Goal: Check status: Check status

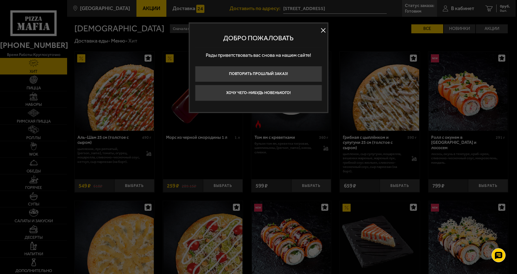
click at [323, 32] on button at bounding box center [323, 30] width 8 height 8
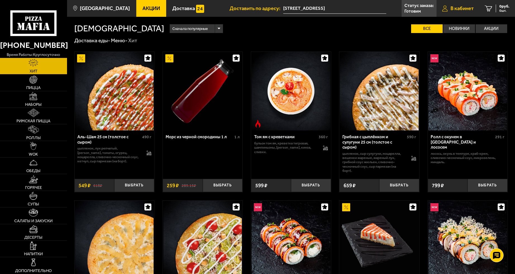
click at [467, 9] on span "В кабинет" at bounding box center [462, 8] width 23 height 5
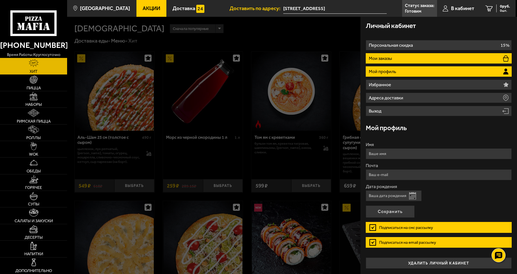
click at [408, 60] on li "Мои заказы" at bounding box center [439, 58] width 146 height 10
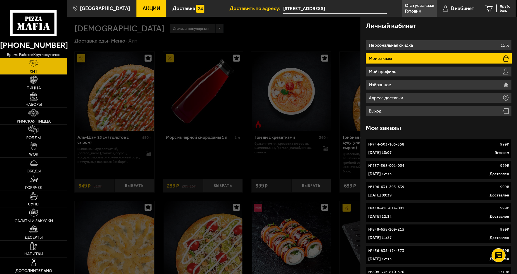
click at [422, 147] on link "№ 744-503-105-358 999 ₽ [DATE] 13:07 Готовим" at bounding box center [439, 148] width 146 height 19
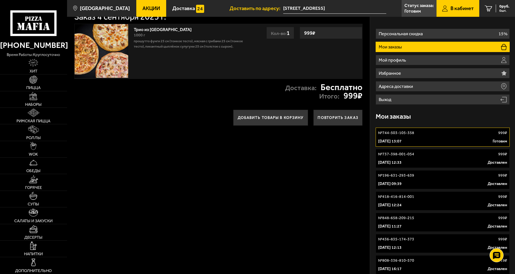
scroll to position [17, 0]
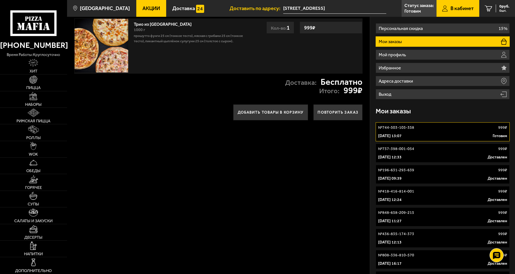
click at [427, 191] on div "№ 418-416-814-001 999 ₽" at bounding box center [442, 191] width 129 height 6
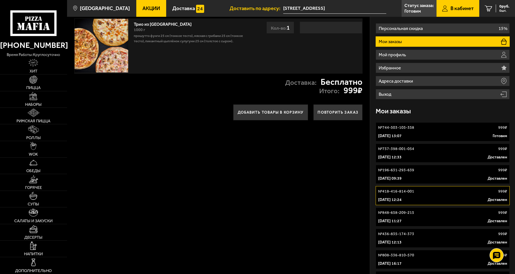
click at [403, 161] on link "№ 737-398-001-054 999 ₽ [DATE] 12:33 Доставлен" at bounding box center [443, 152] width 134 height 19
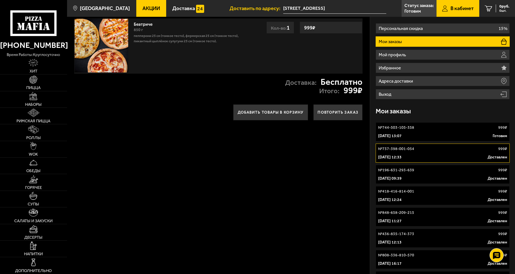
drag, startPoint x: 402, startPoint y: 174, endPoint x: 407, endPoint y: 188, distance: 14.6
click at [402, 174] on link "№ 196-631-293-639 999 ₽ [DATE] 09:39 Доставлен" at bounding box center [443, 174] width 134 height 19
click at [407, 188] on link "№ 418-416-814-001 999 ₽ [DATE] 12:24 Доставлен" at bounding box center [443, 195] width 134 height 19
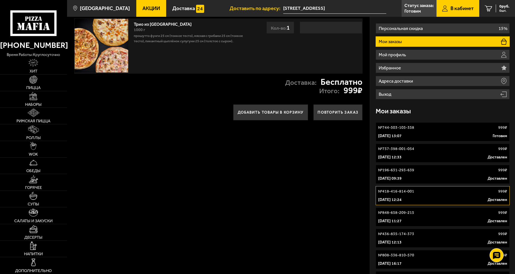
click at [412, 203] on link "№ 418-416-814-001 999 ₽ [DATE] 12:24 Доставлен" at bounding box center [443, 195] width 134 height 19
drag, startPoint x: 409, startPoint y: 184, endPoint x: 409, endPoint y: 177, distance: 6.7
click at [409, 183] on link "№ 196-631-293-639 999 ₽ [DATE] 09:39 Доставлен" at bounding box center [443, 174] width 134 height 19
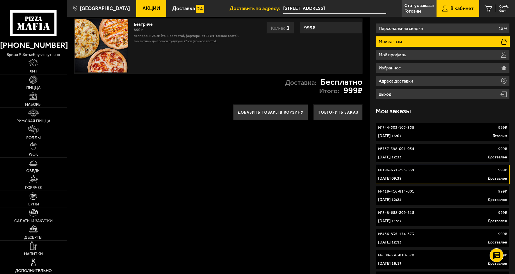
click at [410, 194] on link "№ 418-416-814-001 999 ₽ [DATE] 12:24 Доставлен" at bounding box center [443, 195] width 134 height 19
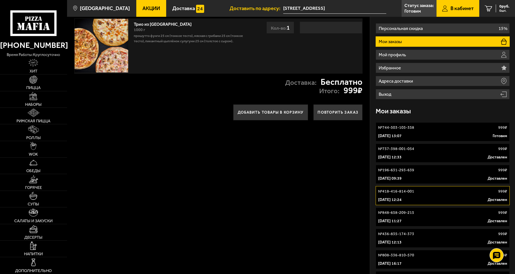
click at [409, 210] on p "№ 848-658-209-215" at bounding box center [396, 213] width 36 height 6
click at [396, 129] on p "№ 744-503-105-358" at bounding box center [396, 128] width 36 height 6
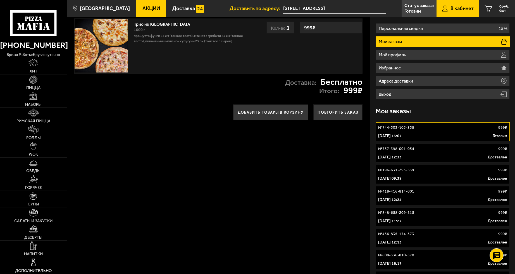
click at [402, 223] on p "[DATE] 11:27" at bounding box center [389, 221] width 23 height 6
